Goal: Transaction & Acquisition: Purchase product/service

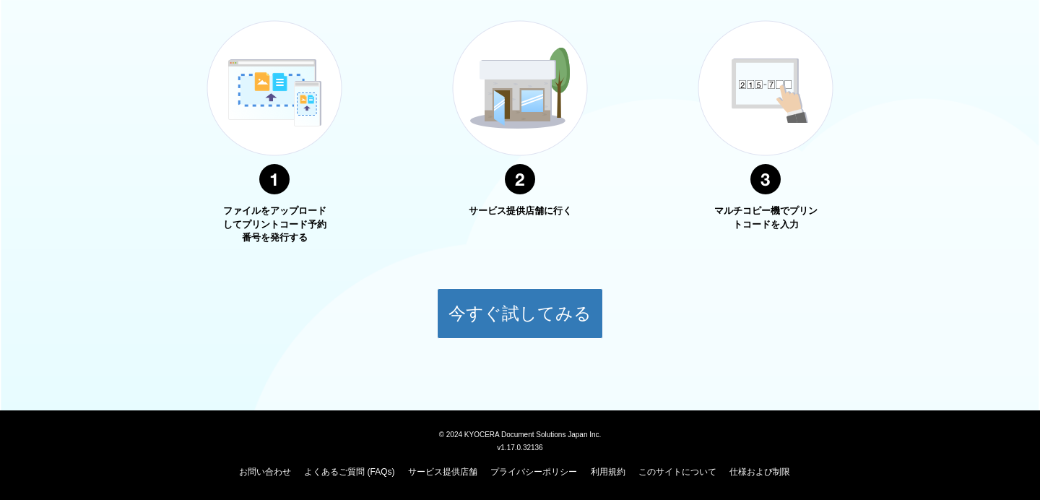
scroll to position [557, 0]
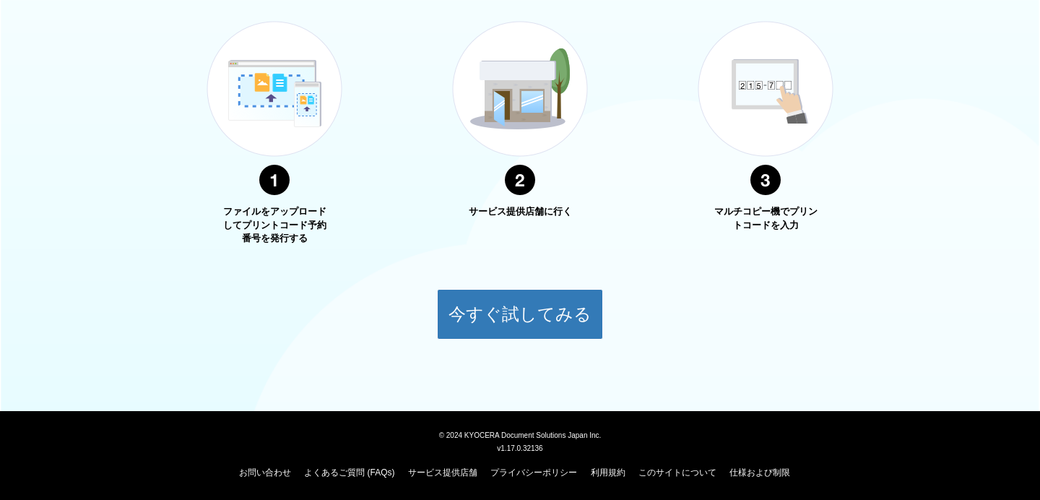
click at [346, 467] on link "よくあるご質問 (FAQs)" at bounding box center [349, 472] width 90 height 10
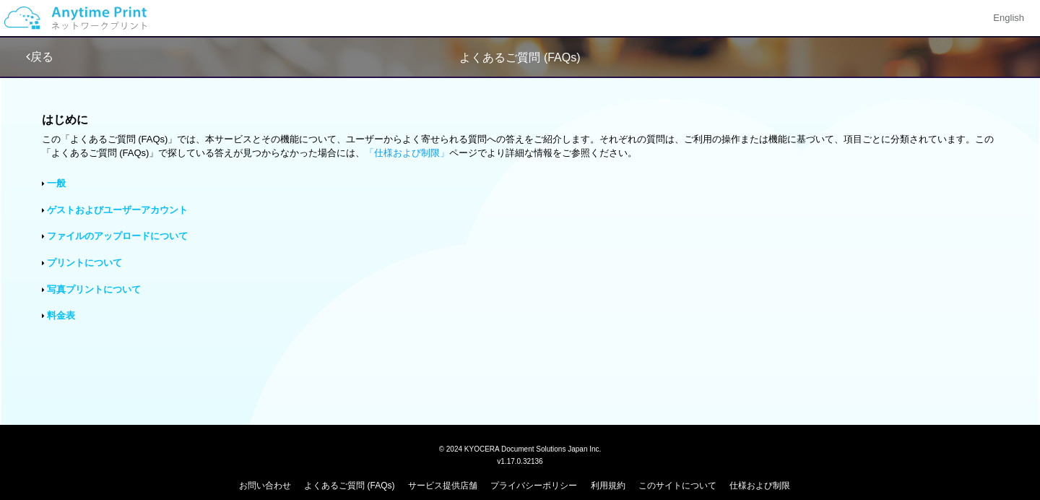
click at [95, 287] on link "写真プリントについて" at bounding box center [94, 289] width 94 height 11
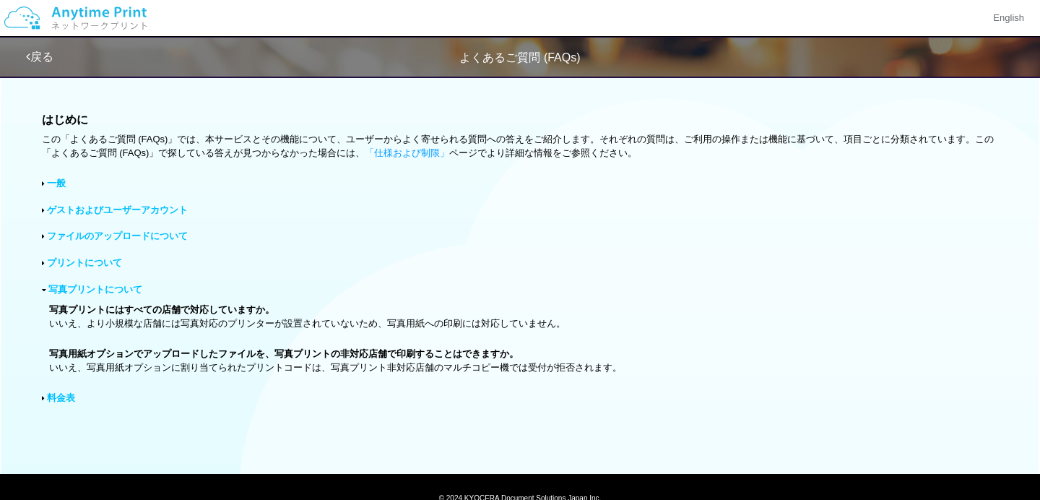
click at [95, 257] on link "プリントについて" at bounding box center [84, 262] width 75 height 11
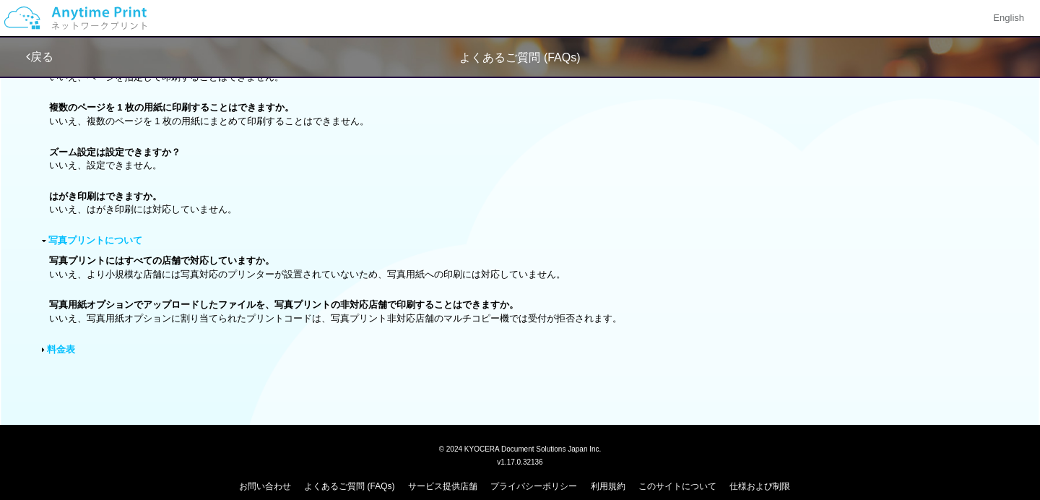
scroll to position [629, 0]
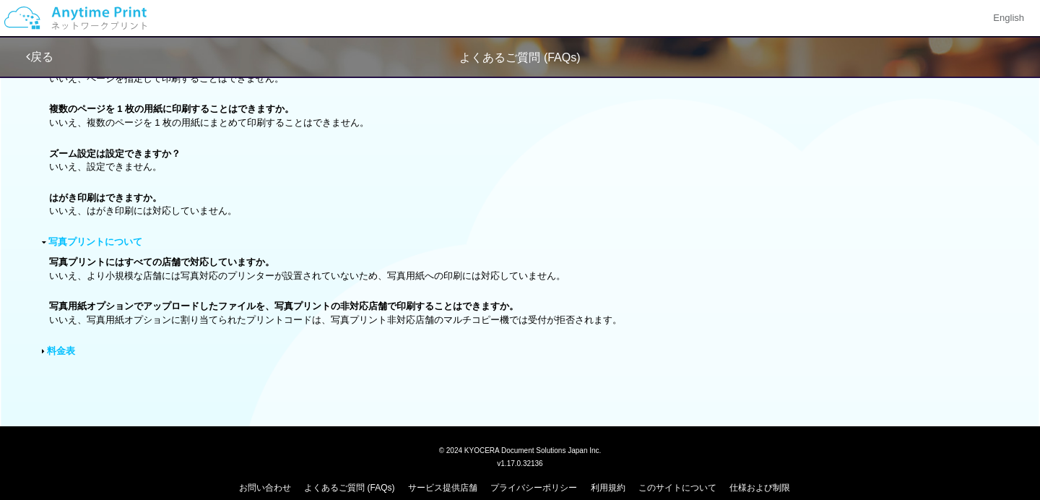
click at [61, 345] on link "料金表" at bounding box center [61, 350] width 28 height 11
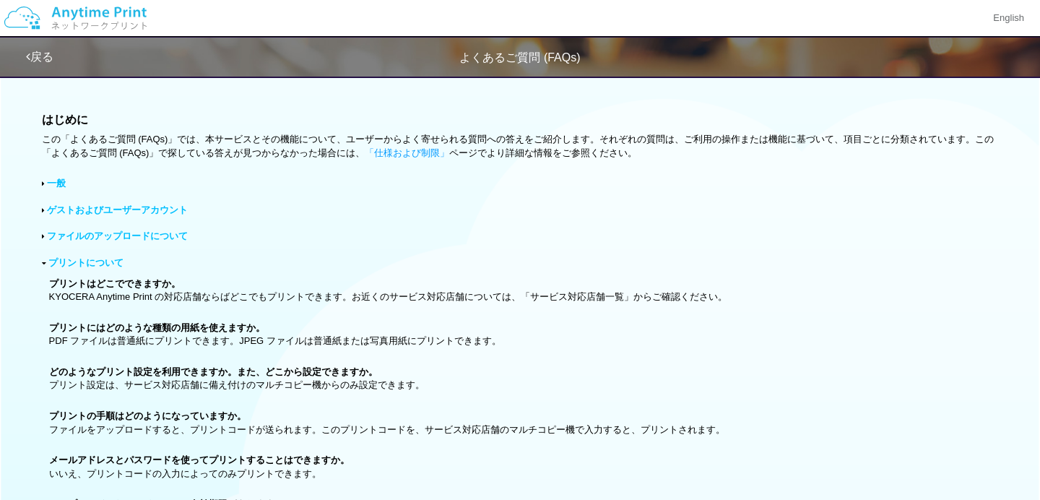
scroll to position [0, 0]
click at [142, 206] on link "ゲストおよびユーザーアカウント" at bounding box center [117, 209] width 141 height 11
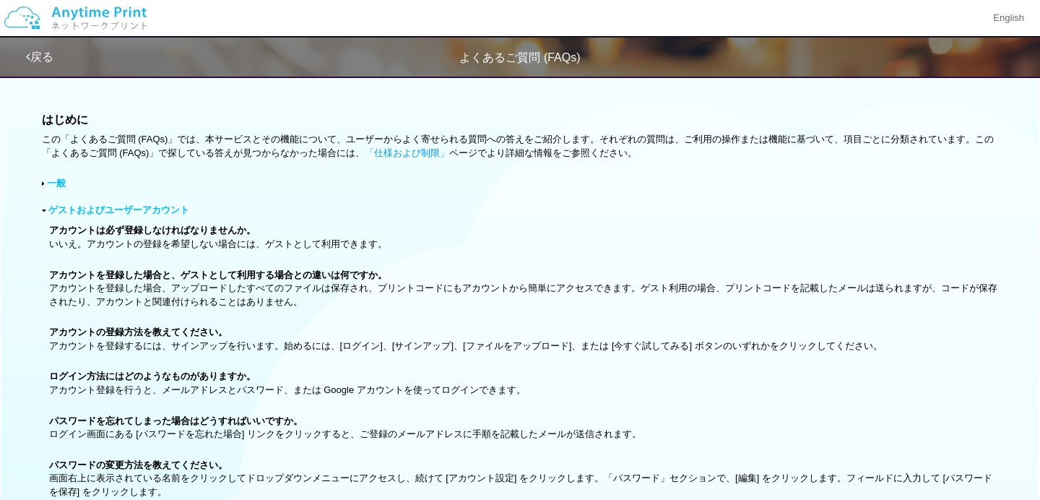
click at [59, 181] on link "一般" at bounding box center [56, 183] width 19 height 11
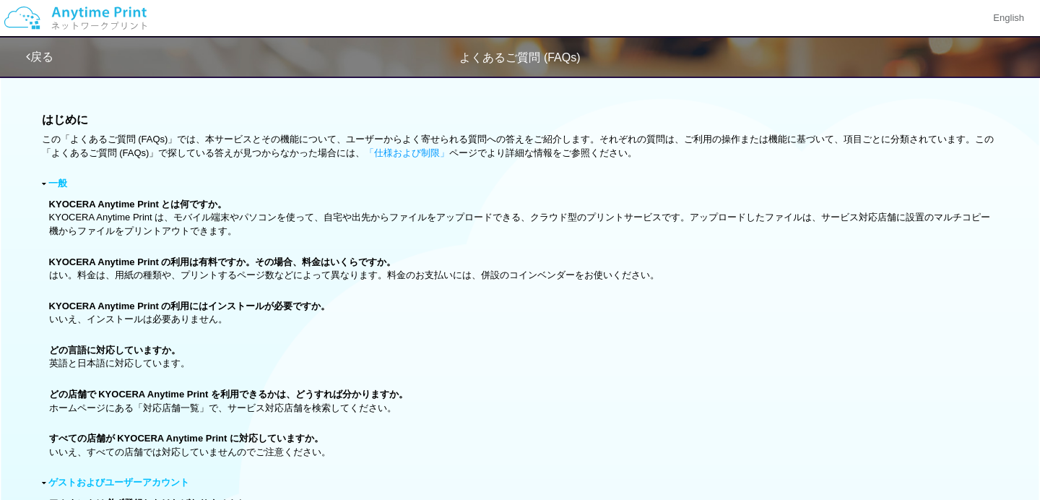
click at [81, 19] on img at bounding box center [76, 18] width 154 height 51
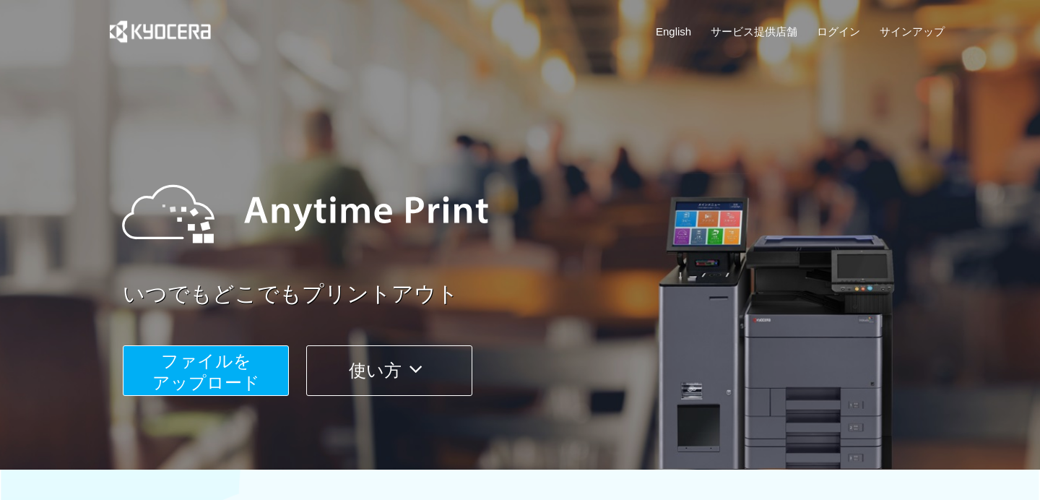
click at [237, 373] on span "ファイルを ​​アップロード" at bounding box center [206, 371] width 108 height 41
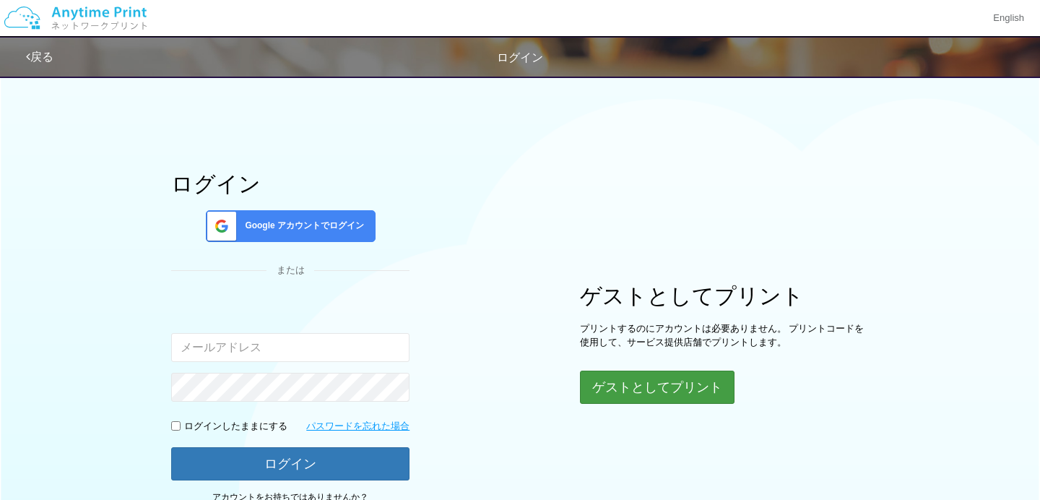
click at [688, 395] on button "ゲストとしてプリント" at bounding box center [657, 386] width 155 height 33
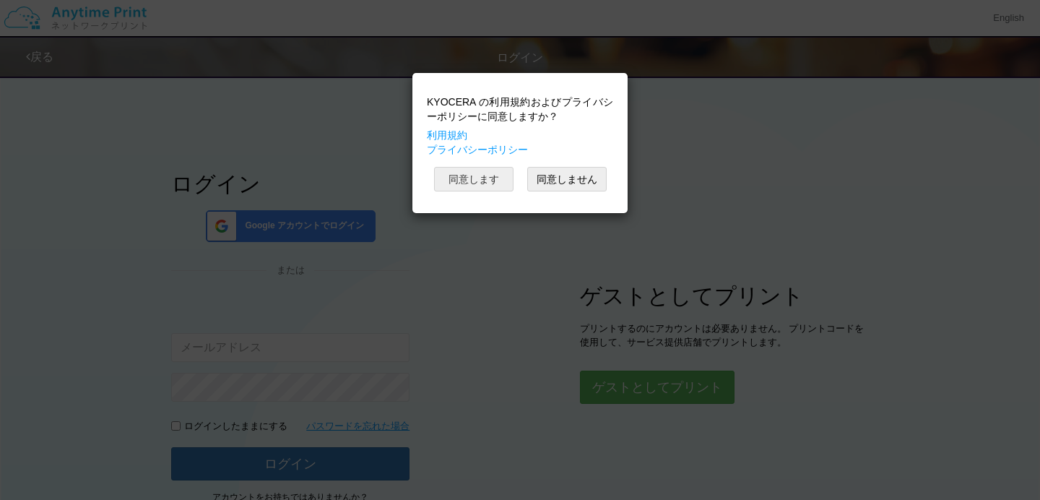
click at [478, 178] on button "同意します" at bounding box center [473, 179] width 79 height 25
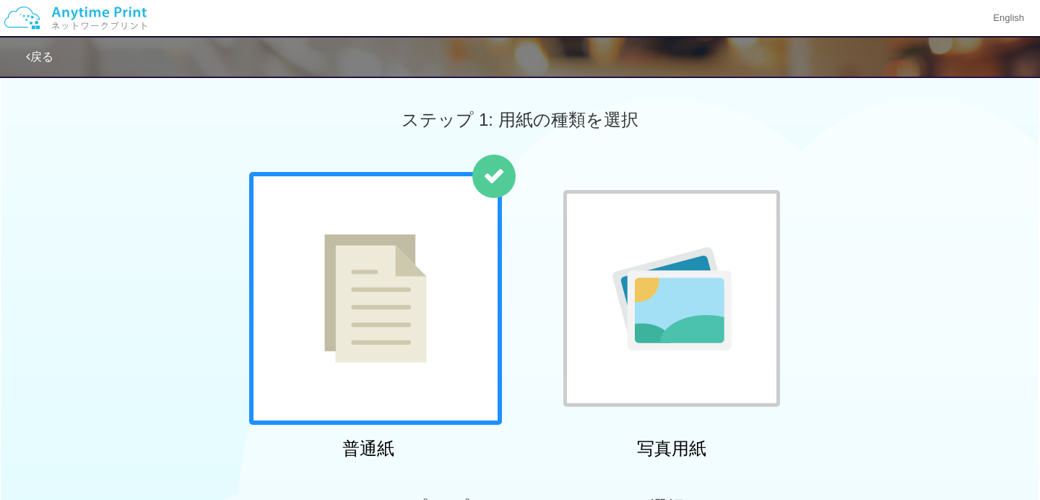
click at [444, 271] on div at bounding box center [375, 298] width 253 height 253
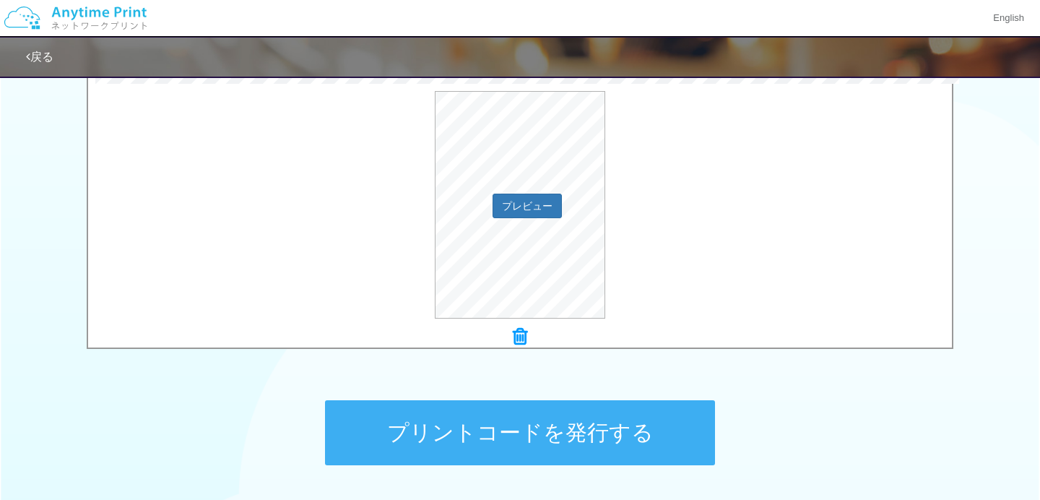
scroll to position [485, 0]
click at [533, 209] on button "プレビュー" at bounding box center [527, 206] width 69 height 25
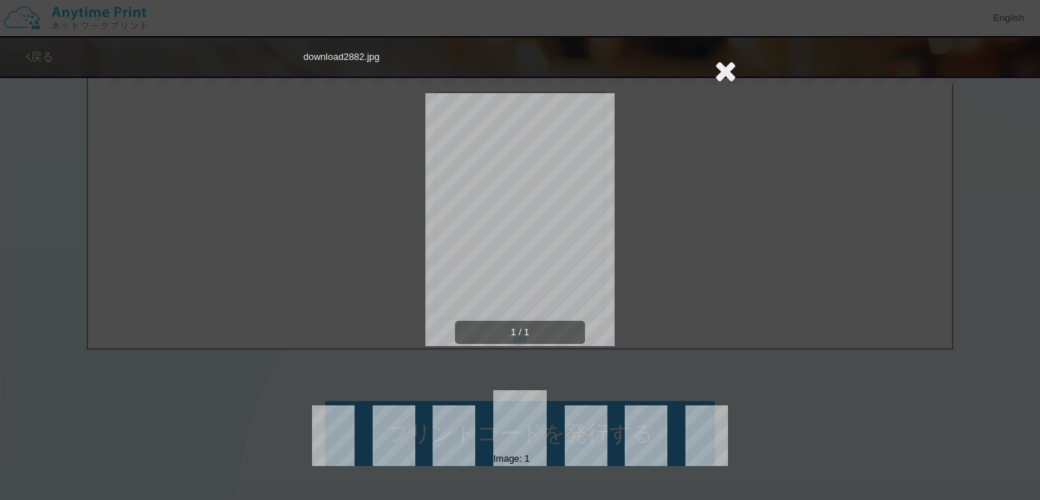
click at [729, 71] on icon at bounding box center [725, 70] width 22 height 29
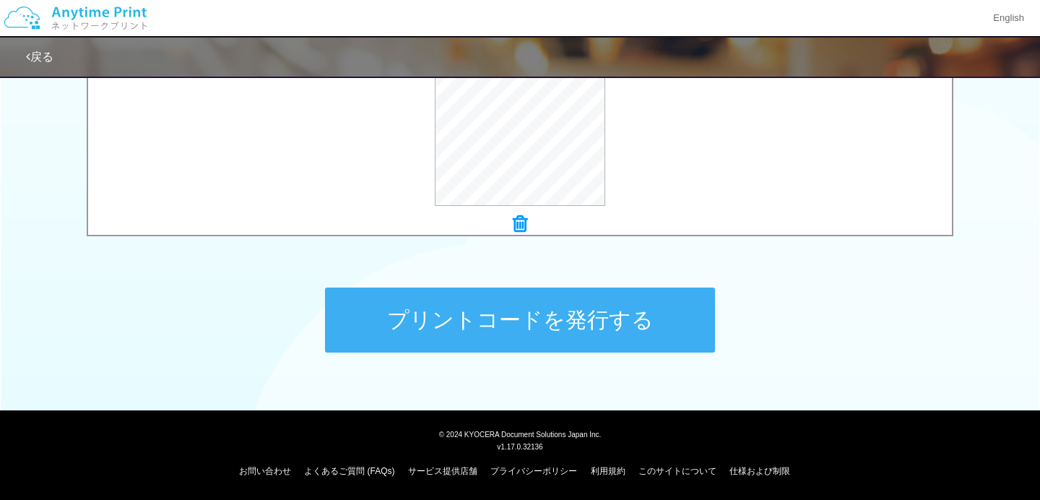
scroll to position [598, 0]
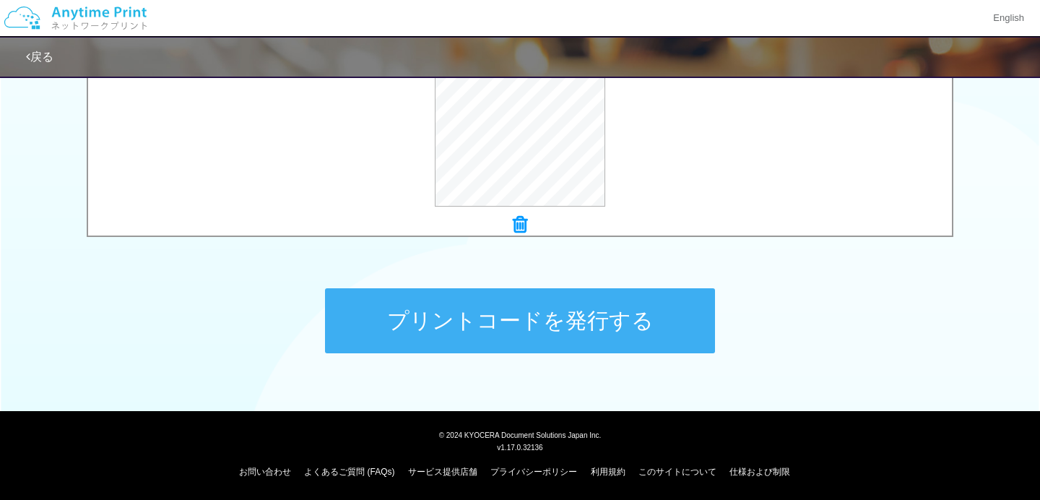
click at [546, 326] on button "プリントコードを発行する" at bounding box center [520, 320] width 390 height 65
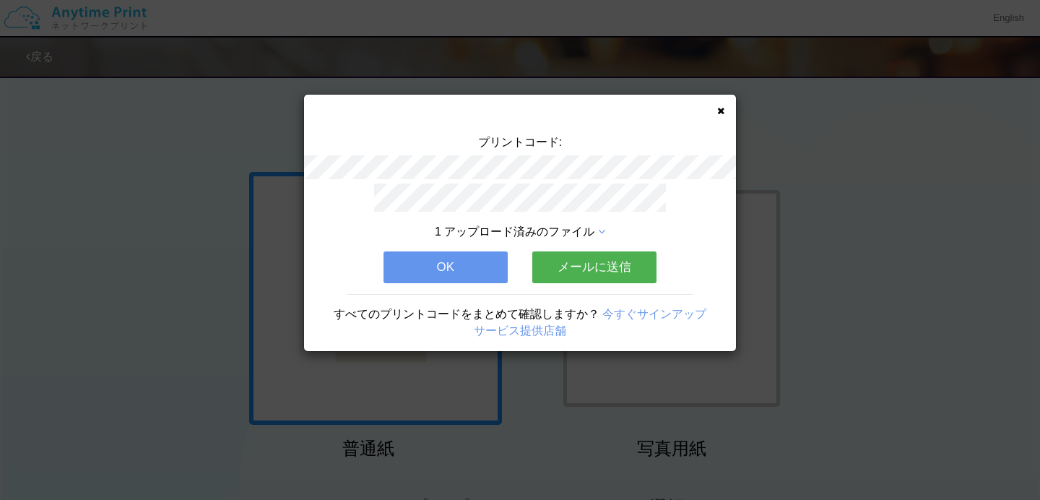
click at [451, 272] on button "OK" at bounding box center [445, 267] width 124 height 32
